Goal: Task Accomplishment & Management: Manage account settings

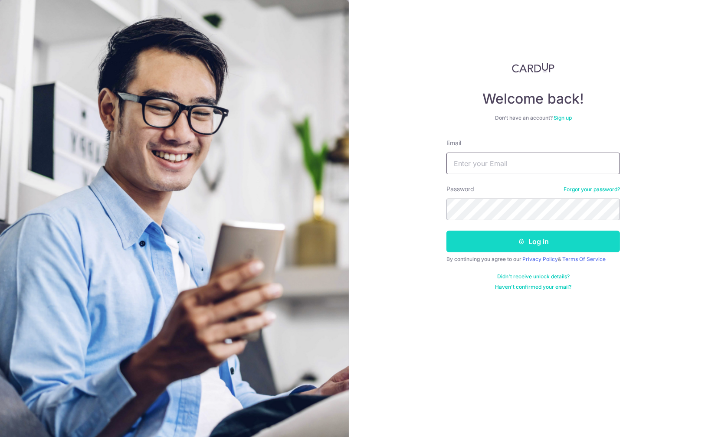
type input "[PERSON_NAME][EMAIL_ADDRESS][DOMAIN_NAME]"
click at [542, 243] on button "Log in" at bounding box center [534, 242] width 174 height 22
